Goal: Information Seeking & Learning: Learn about a topic

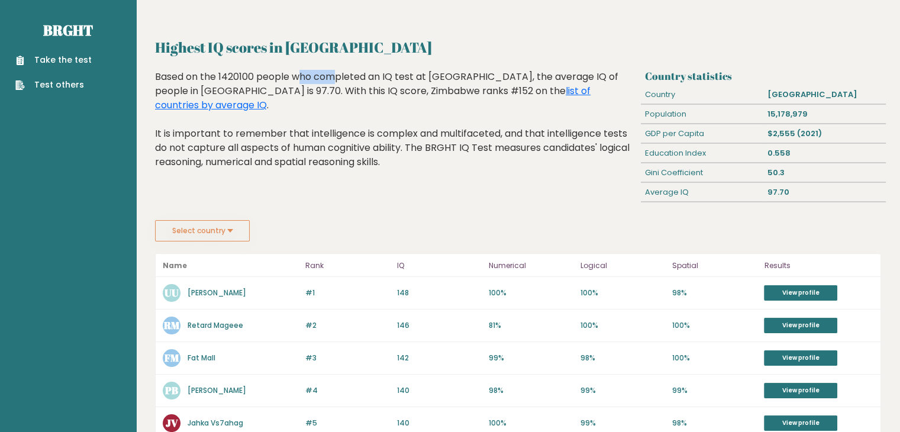
drag, startPoint x: 223, startPoint y: 76, endPoint x: 256, endPoint y: 76, distance: 32.5
click at [256, 76] on div "Based on the 1420100 people who completed an IQ test at BRGHT, the average IQ o…" at bounding box center [395, 128] width 481 height 117
click at [347, 73] on div "Based on the 1420100 people who completed an IQ test at BRGHT, the average IQ o…" at bounding box center [395, 128] width 481 height 117
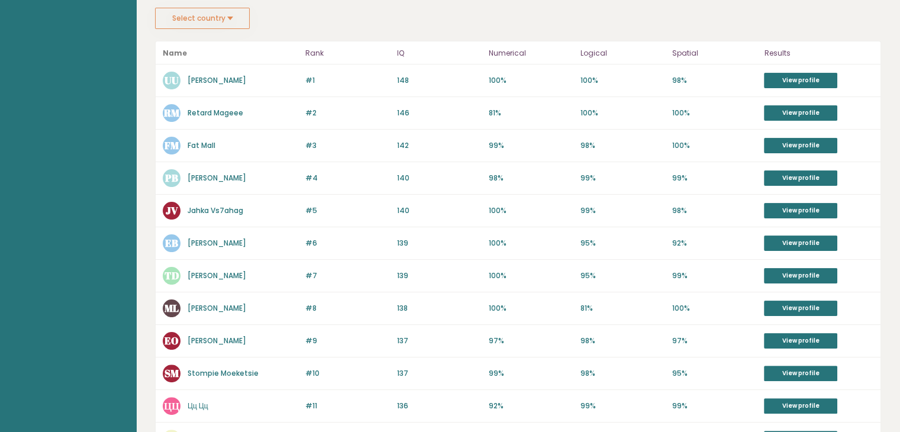
scroll to position [212, 0]
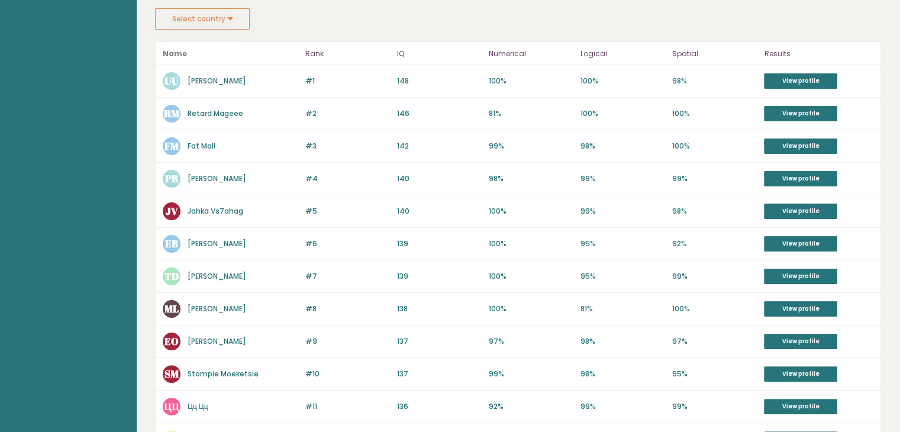
drag, startPoint x: 198, startPoint y: 79, endPoint x: 115, endPoint y: 100, distance: 85.4
click at [115, 100] on aside "Brght Take the test Test others" at bounding box center [68, 290] width 136 height 1004
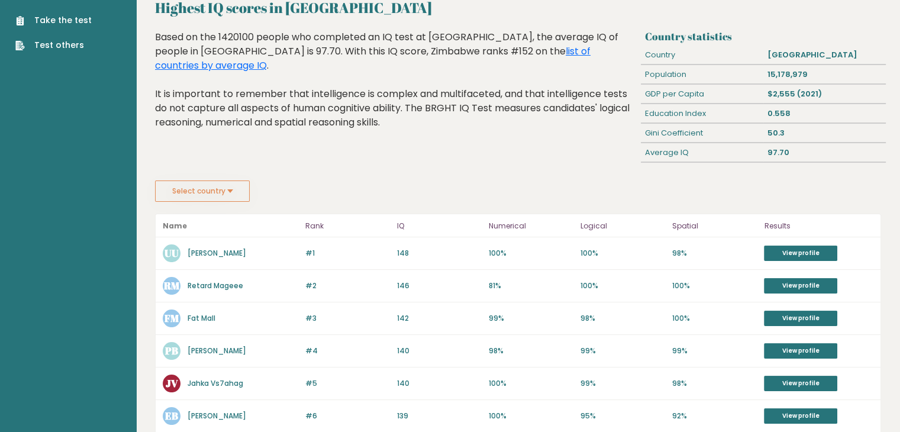
scroll to position [40, 0]
click at [234, 195] on button "Select country" at bounding box center [202, 190] width 95 height 21
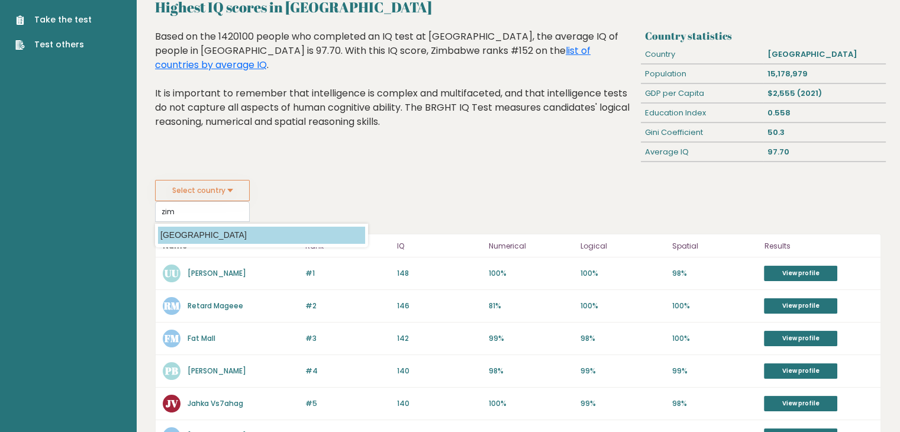
click at [193, 236] on option "[GEOGRAPHIC_DATA]" at bounding box center [261, 235] width 207 height 17
type input "Zimbabwe"
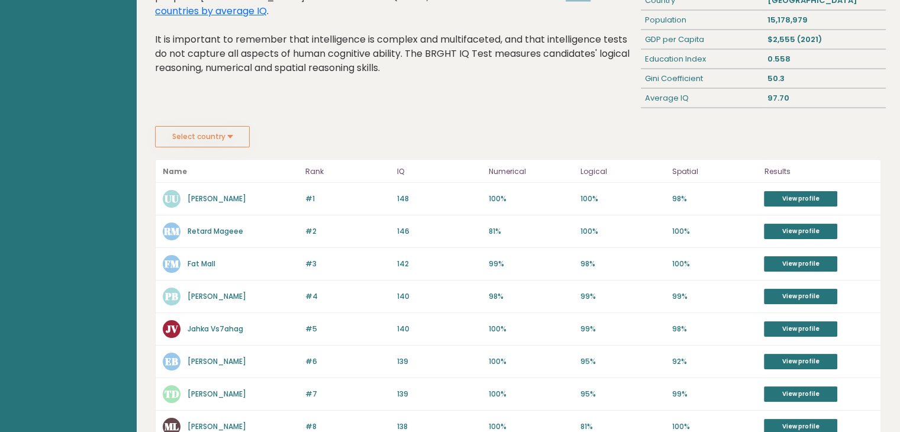
scroll to position [97, 0]
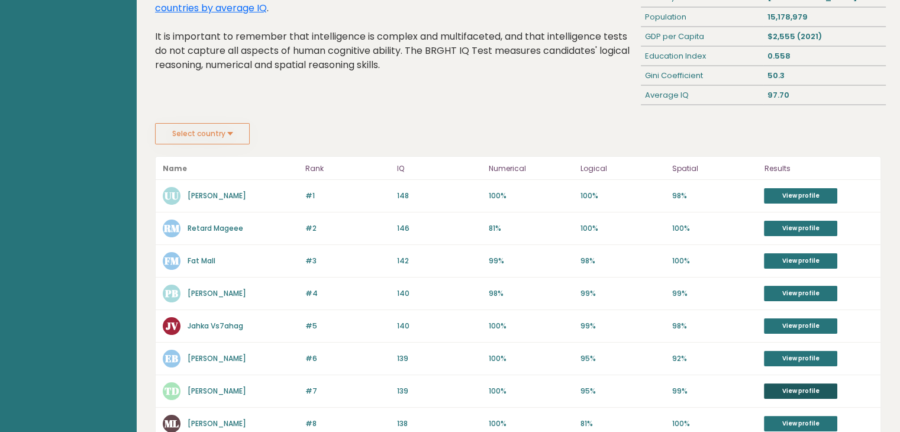
click at [790, 387] on link "View profile" at bounding box center [800, 390] width 73 height 15
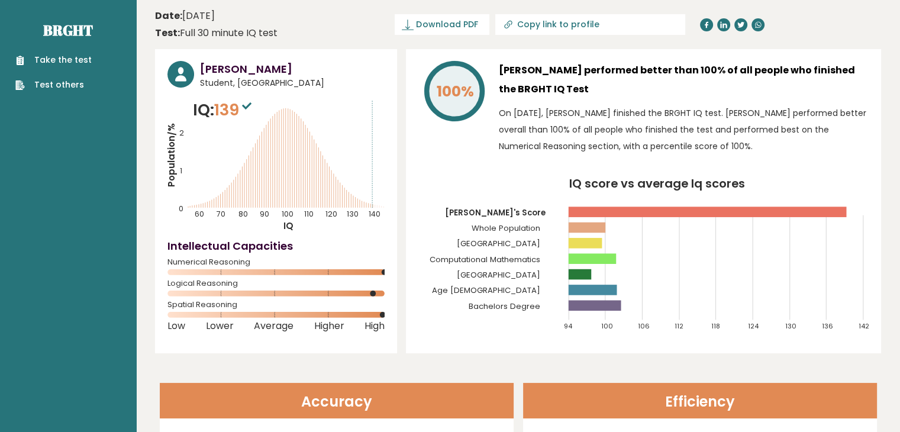
drag, startPoint x: 373, startPoint y: 292, endPoint x: 334, endPoint y: 300, distance: 39.2
click at [334, 300] on div "Tawananyasha Dewah Student, Zimbabwe IQ: 139 Population/% IQ 0 1 2 60 70 80 90 …" at bounding box center [276, 201] width 242 height 304
click at [63, 27] on link "Brght" at bounding box center [68, 30] width 50 height 19
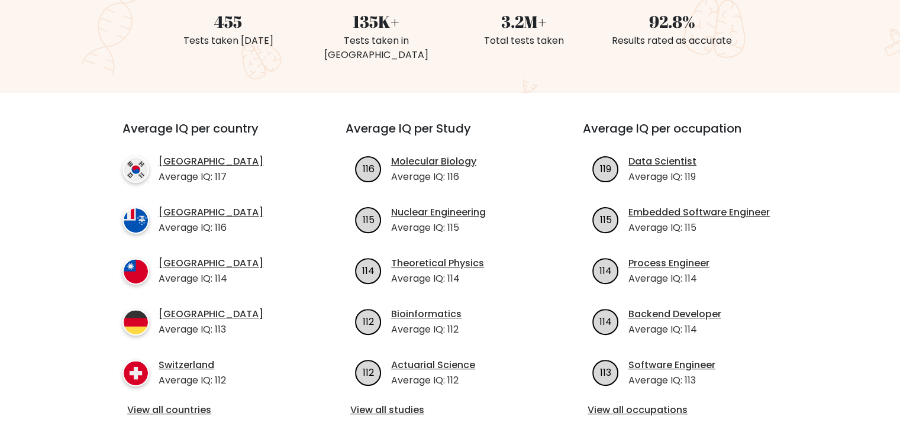
scroll to position [337, 0]
click at [192, 404] on link "View all countries" at bounding box center [212, 411] width 171 height 14
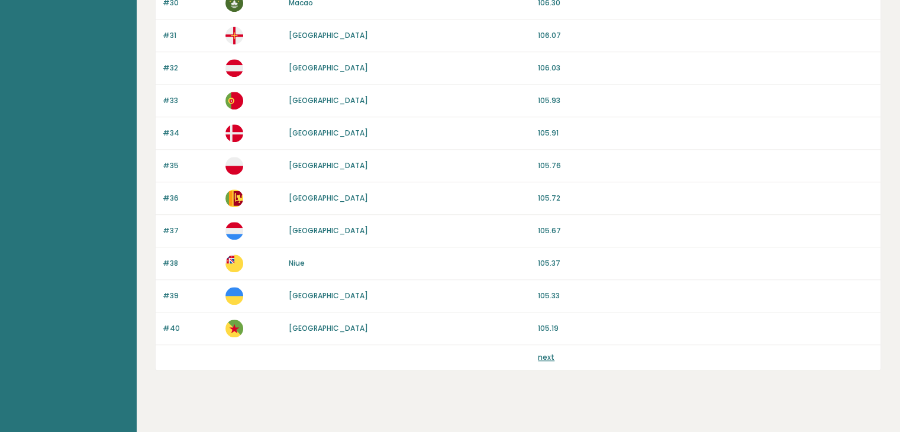
scroll to position [1091, 0]
click at [545, 353] on link "next" at bounding box center [546, 356] width 17 height 10
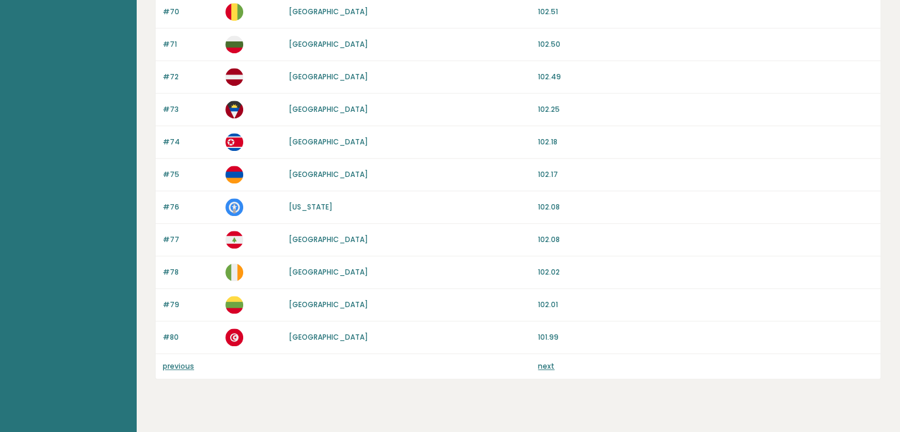
scroll to position [1084, 0]
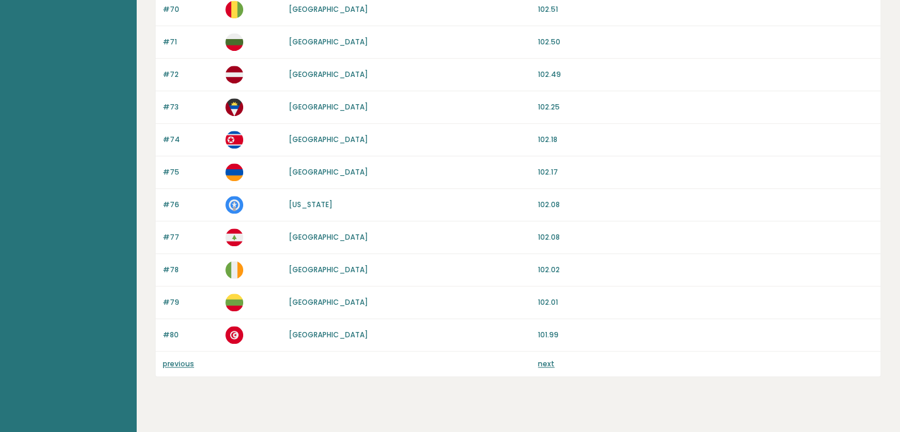
click at [544, 359] on link "next" at bounding box center [546, 364] width 17 height 10
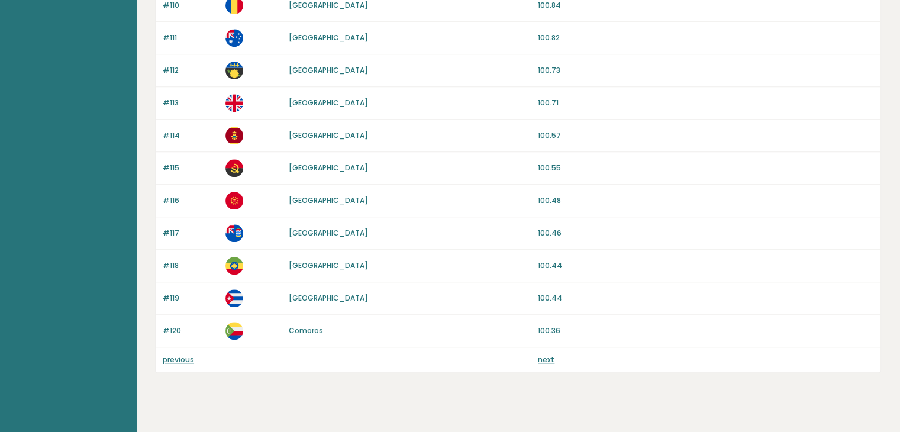
scroll to position [1100, 0]
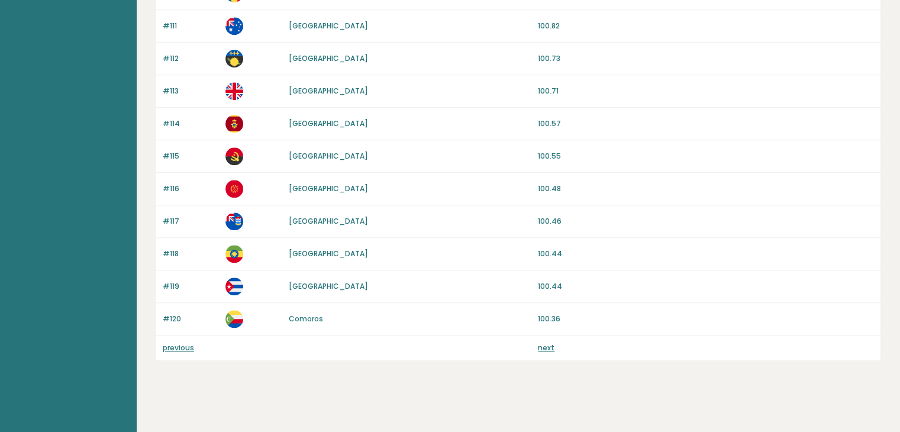
click at [547, 344] on link "next" at bounding box center [546, 348] width 17 height 10
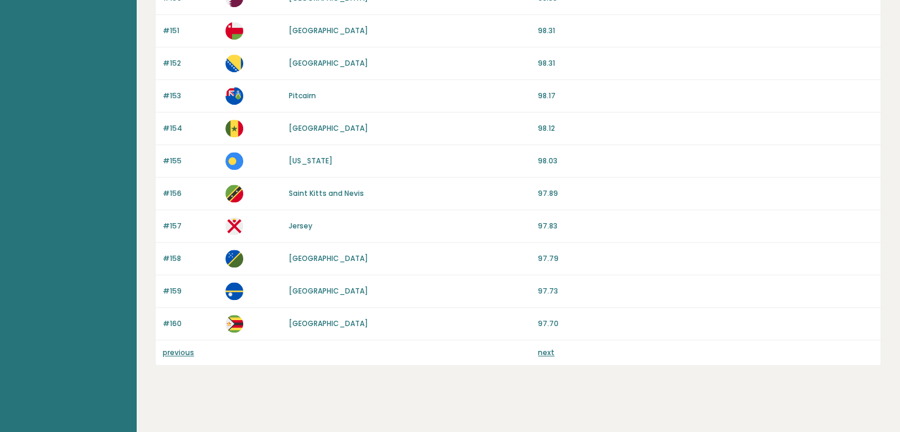
scroll to position [1099, 0]
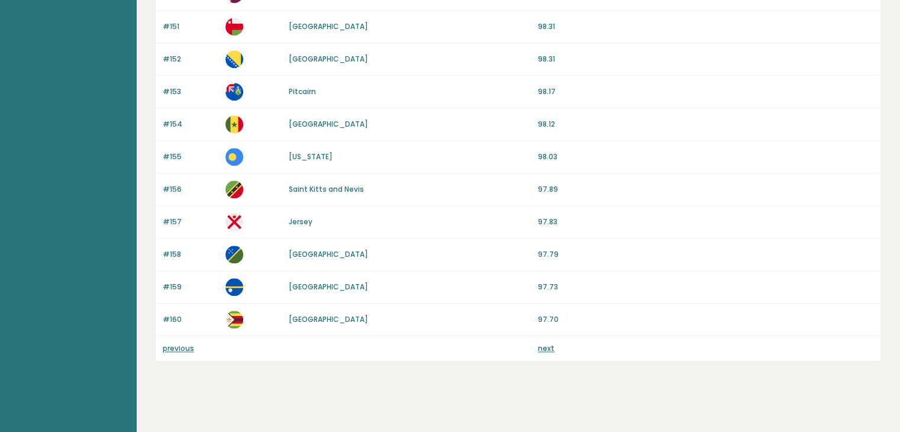
click at [549, 343] on link "next" at bounding box center [546, 348] width 17 height 10
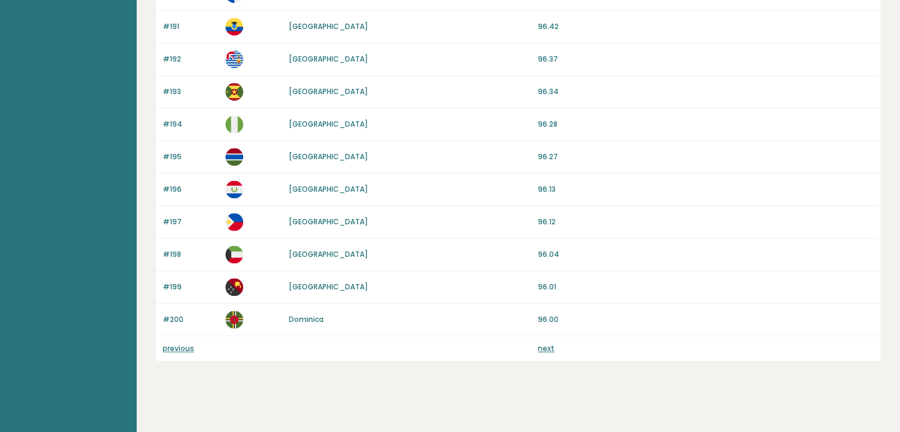
scroll to position [1100, 0]
click at [544, 343] on link "next" at bounding box center [546, 348] width 17 height 10
